Goal: Task Accomplishment & Management: Manage account settings

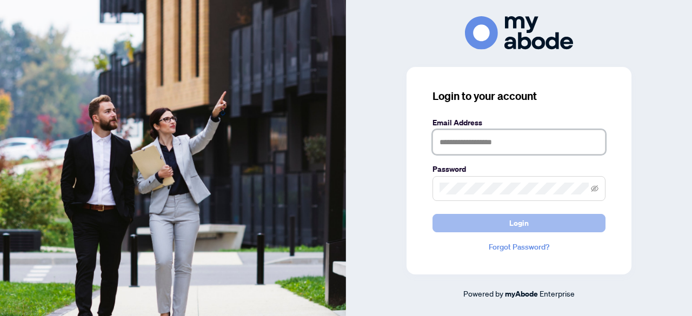
type input "**********"
click at [526, 222] on span "Login" at bounding box center [518, 223] width 19 height 17
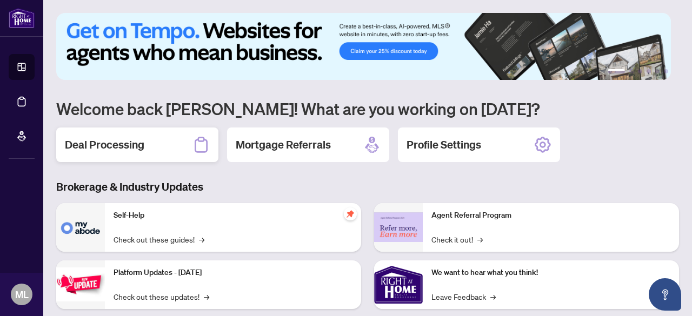
click at [130, 140] on h2 "Deal Processing" at bounding box center [105, 144] width 80 height 15
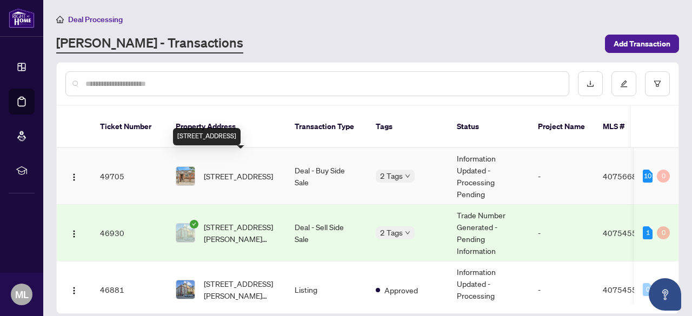
click at [244, 170] on span "[STREET_ADDRESS]" at bounding box center [238, 176] width 69 height 12
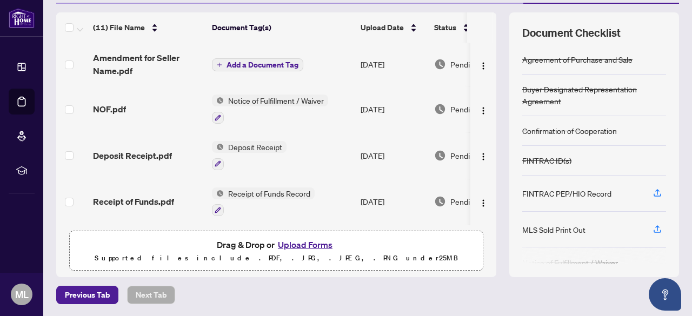
click at [264, 62] on span "Add a Document Tag" at bounding box center [263, 65] width 72 height 8
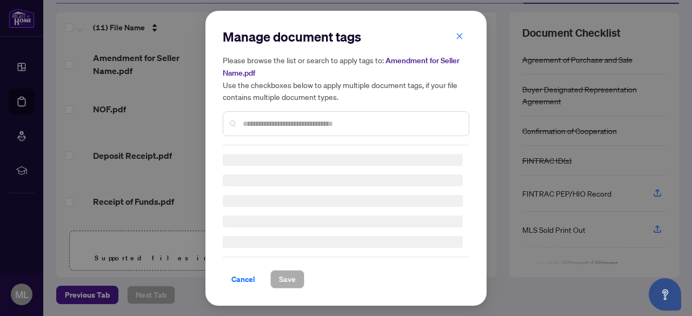
click at [263, 118] on input "text" at bounding box center [351, 124] width 217 height 12
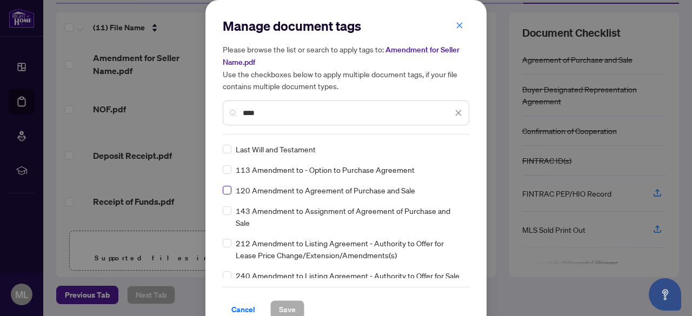
type input "****"
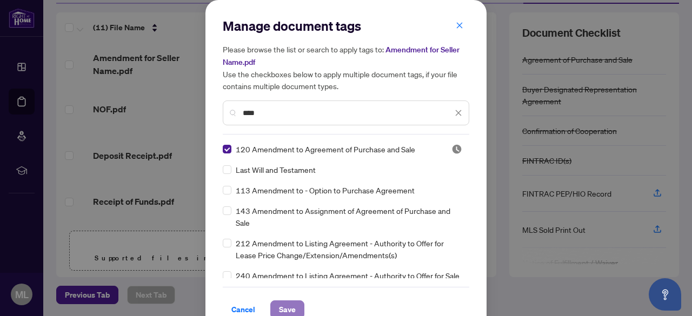
click at [282, 307] on span "Save" at bounding box center [287, 309] width 17 height 17
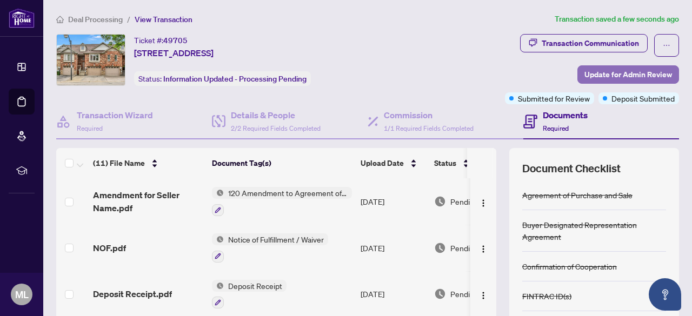
click at [627, 74] on span "Update for Admin Review" at bounding box center [629, 74] width 88 height 17
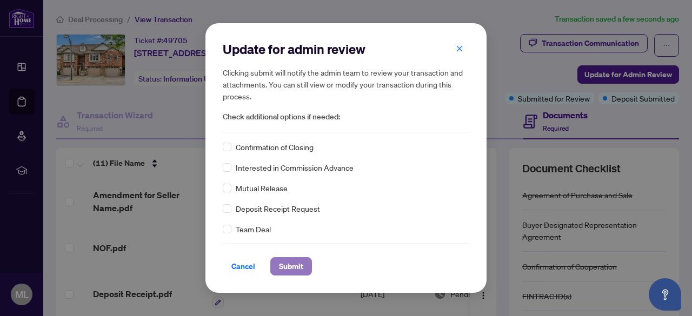
click at [293, 266] on span "Submit" at bounding box center [291, 266] width 24 height 17
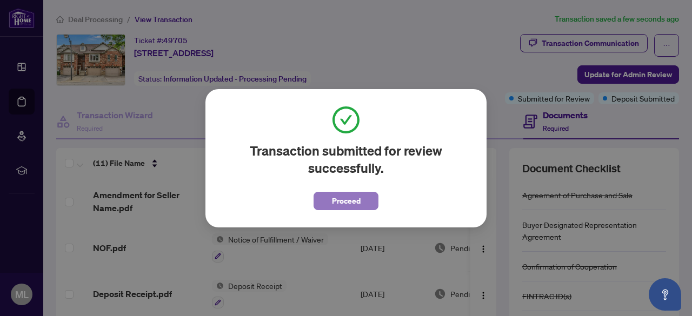
click at [349, 194] on span "Proceed" at bounding box center [346, 201] width 29 height 17
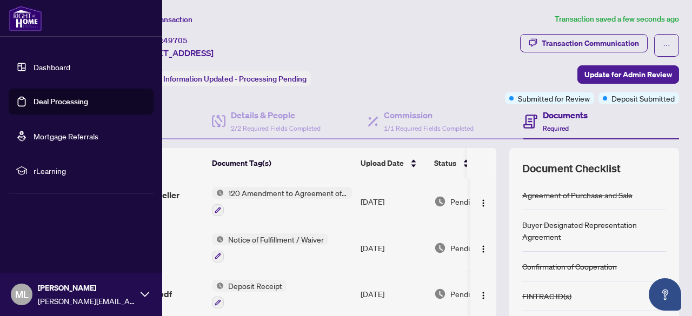
click at [51, 100] on link "Deal Processing" at bounding box center [61, 102] width 55 height 10
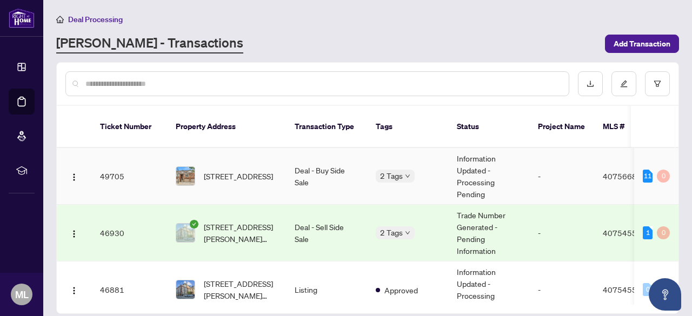
click at [316, 209] on td "Deal - Sell Side Sale" at bounding box center [326, 233] width 81 height 57
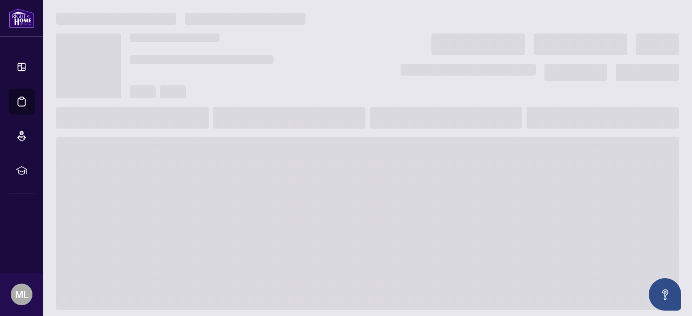
scroll to position [33, 0]
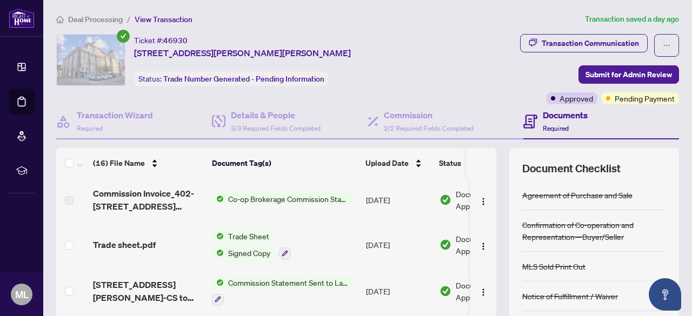
scroll to position [136, 0]
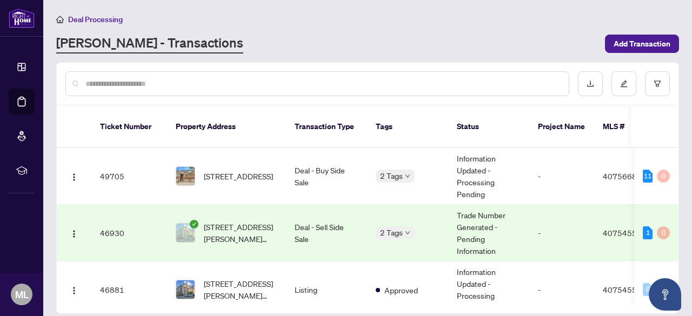
click at [681, 162] on main "Deal Processing [PERSON_NAME] - Transactions Add Transaction Ticket Number Prop…" at bounding box center [367, 158] width 649 height 316
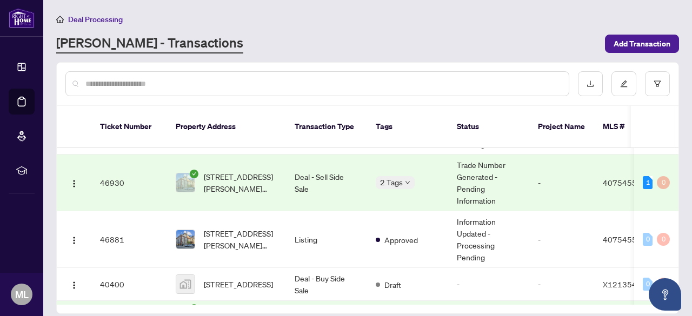
scroll to position [44, 0]
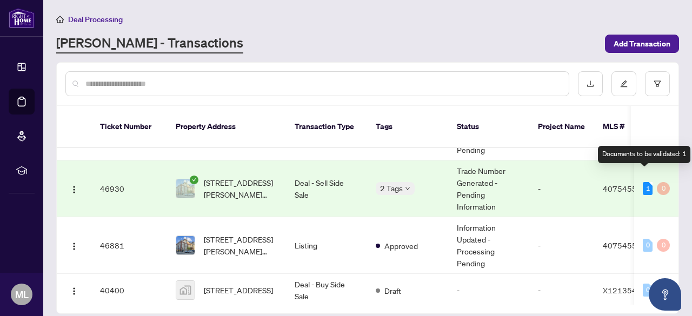
click at [644, 182] on div "1" at bounding box center [648, 188] width 10 height 13
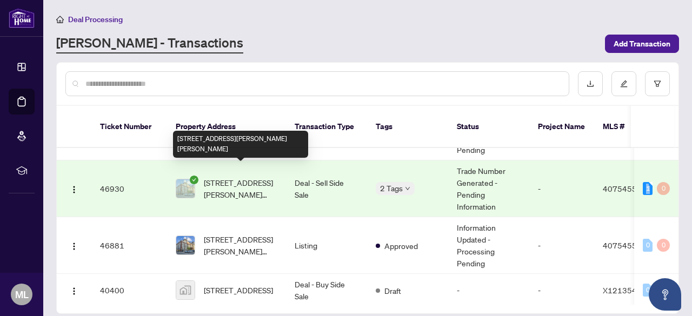
click at [219, 177] on span "[STREET_ADDRESS][PERSON_NAME][PERSON_NAME]" at bounding box center [241, 189] width 74 height 24
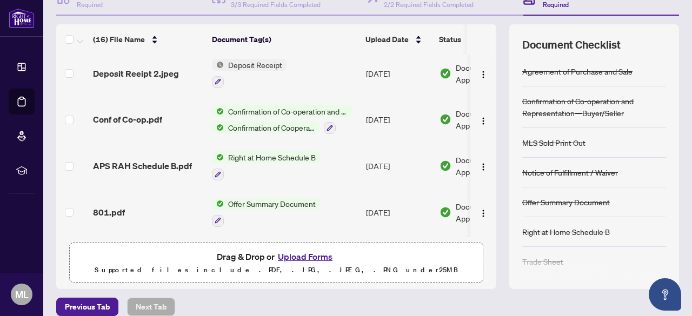
scroll to position [551, 0]
